Goal: Task Accomplishment & Management: Complete application form

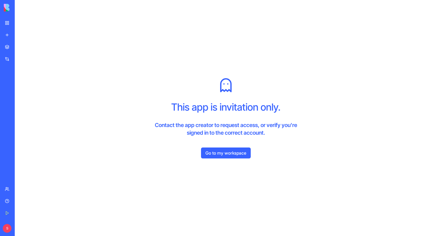
click at [7, 7] on img at bounding box center [21, 8] width 34 height 8
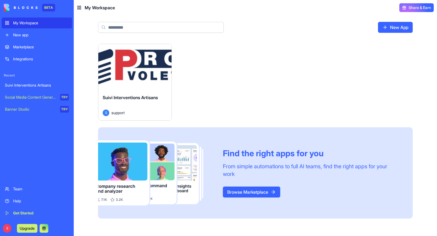
click at [137, 74] on div "Launch" at bounding box center [134, 67] width 73 height 46
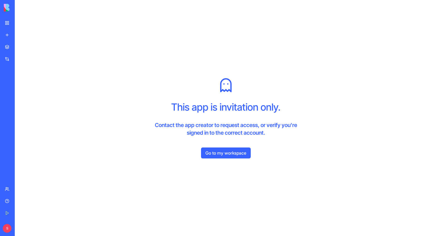
click at [227, 155] on link "Go to my workspace" at bounding box center [226, 152] width 50 height 11
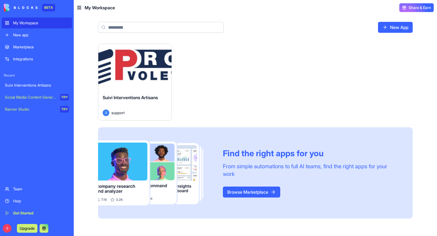
click at [129, 75] on div "Launch" at bounding box center [134, 67] width 73 height 46
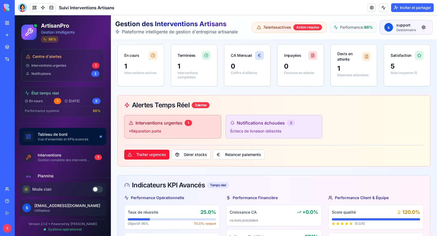
scroll to position [3, 0]
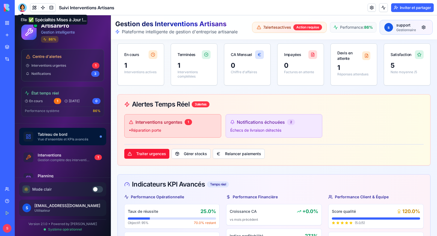
click at [25, 9] on div at bounding box center [22, 7] width 9 height 9
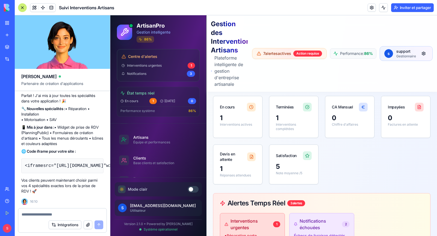
scroll to position [62, 0]
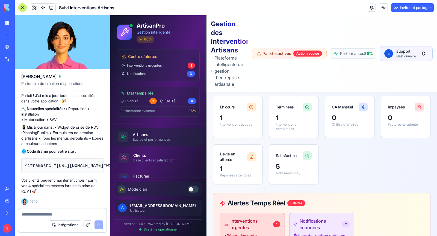
click at [148, 141] on link "Artisans Équipe et performances" at bounding box center [158, 137] width 89 height 18
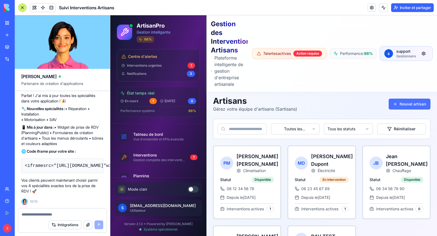
click at [405, 105] on button "Nouvel artisan" at bounding box center [410, 104] width 42 height 11
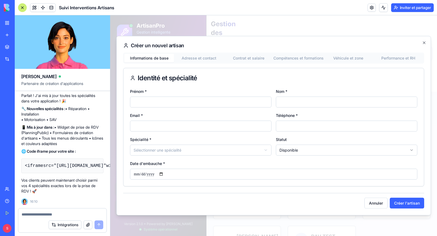
click at [206, 58] on div "**********" at bounding box center [273, 120] width 301 height 134
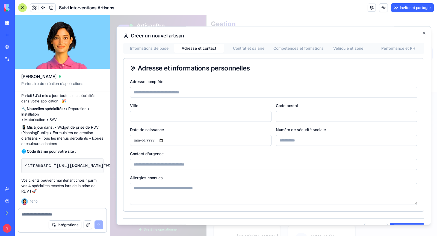
click at [159, 60] on div "Adresse et informations personnelles" at bounding box center [273, 68] width 300 height 20
click at [159, 52] on div "Créer un nouvel artisan Informations de base Adresse et contact Contrat et sala…" at bounding box center [273, 125] width 315 height 199
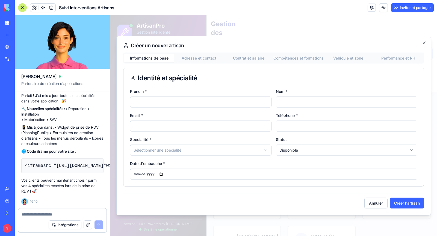
click at [301, 60] on div "**********" at bounding box center [273, 120] width 301 height 134
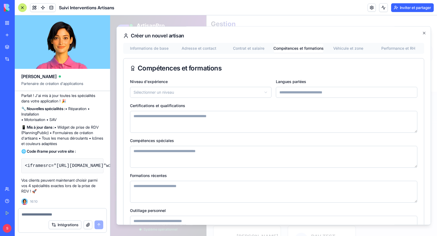
click at [198, 49] on button "Adresse et contact" at bounding box center [199, 48] width 50 height 9
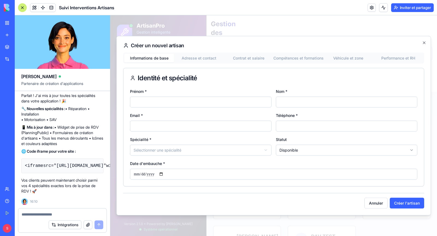
click at [159, 50] on div "**********" at bounding box center [273, 125] width 315 height 179
click at [240, 152] on body "ArtisanPro Gestion intelligente 86 % Centre d'alertes Interventions urgentes 1 …" at bounding box center [273, 159] width 327 height 293
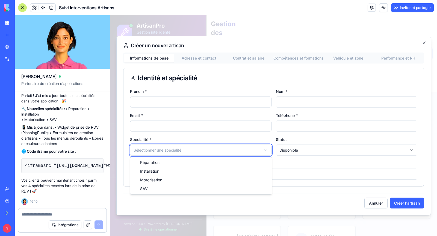
click at [221, 138] on body "ArtisanPro Gestion intelligente 86 % Centre d'alertes Interventions urgentes 1 …" at bounding box center [273, 159] width 327 height 293
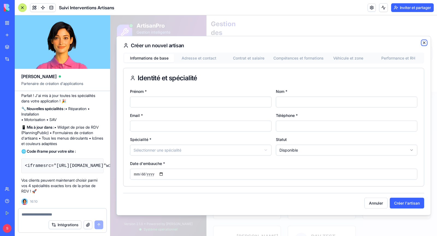
click at [424, 45] on icon "button" at bounding box center [424, 43] width 4 height 4
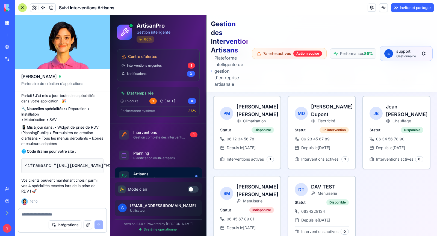
scroll to position [15, 0]
